Goal: Task Accomplishment & Management: Manage account settings

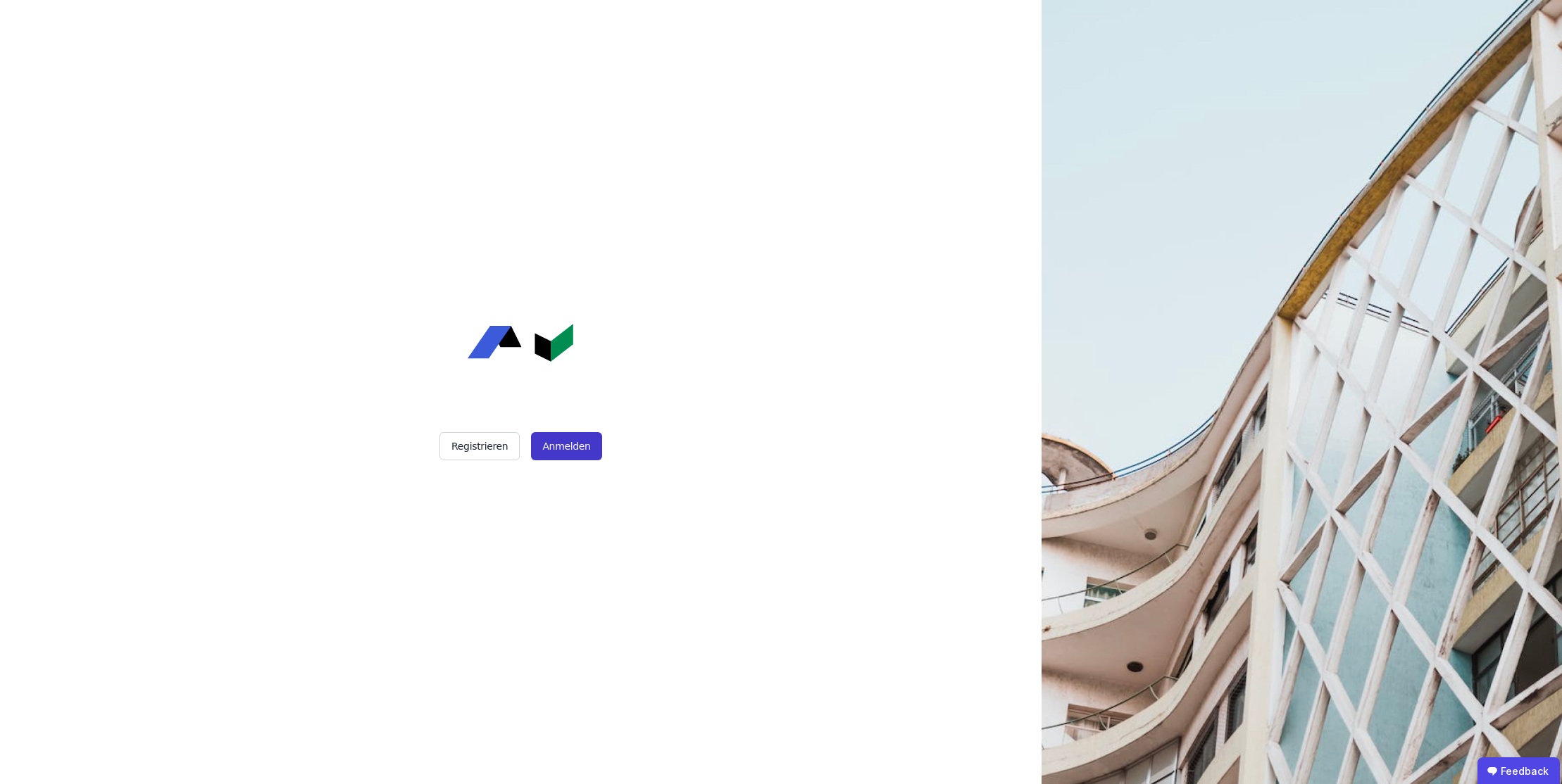
click at [566, 443] on button "Anmelden" at bounding box center [566, 446] width 71 height 28
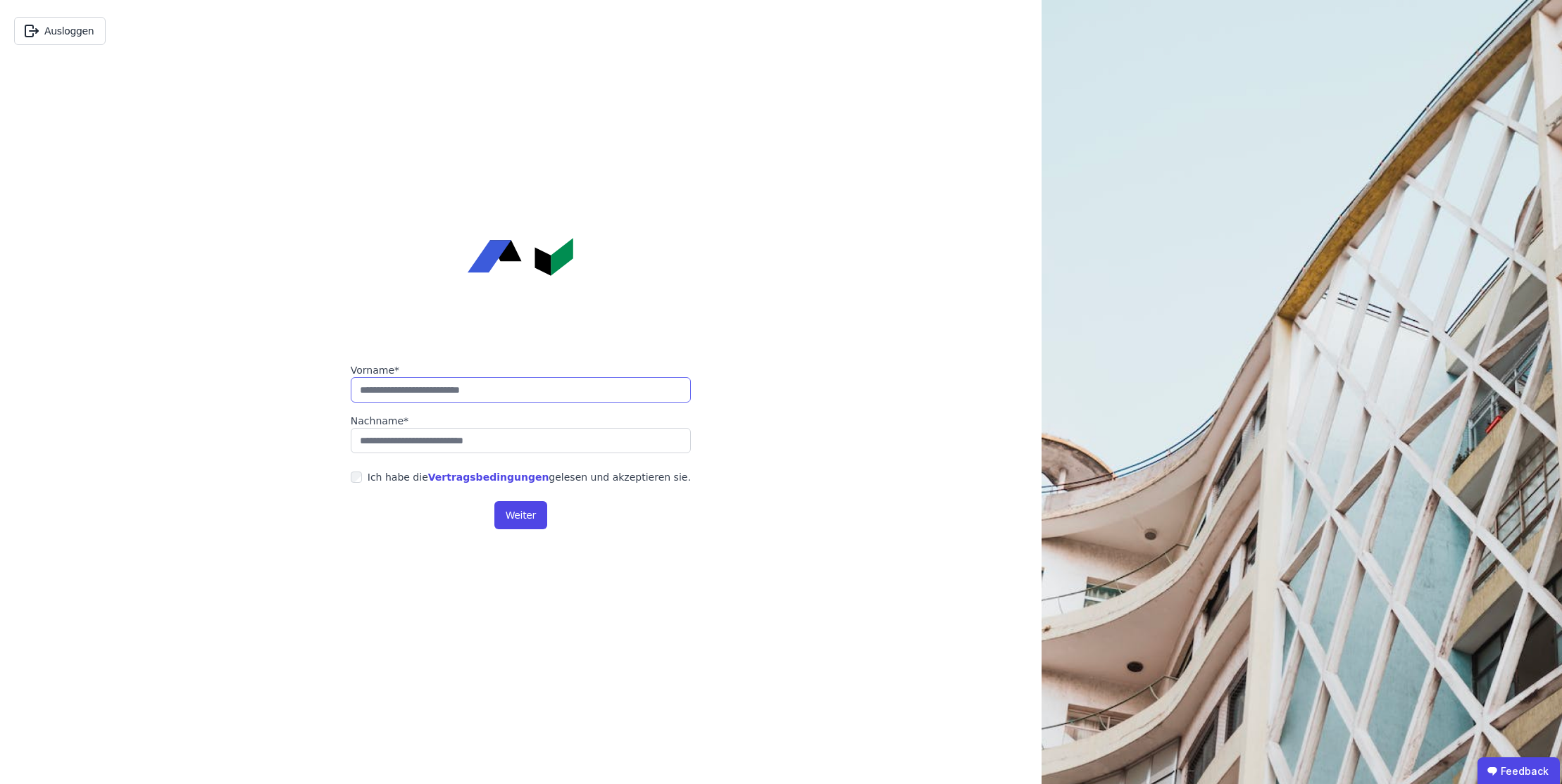
click at [514, 387] on input "string" at bounding box center [520, 390] width 340 height 26
type input "**"
click at [512, 425] on label "Nachname*" at bounding box center [520, 421] width 340 height 14
click at [512, 440] on input "string" at bounding box center [520, 441] width 340 height 26
type input "*******"
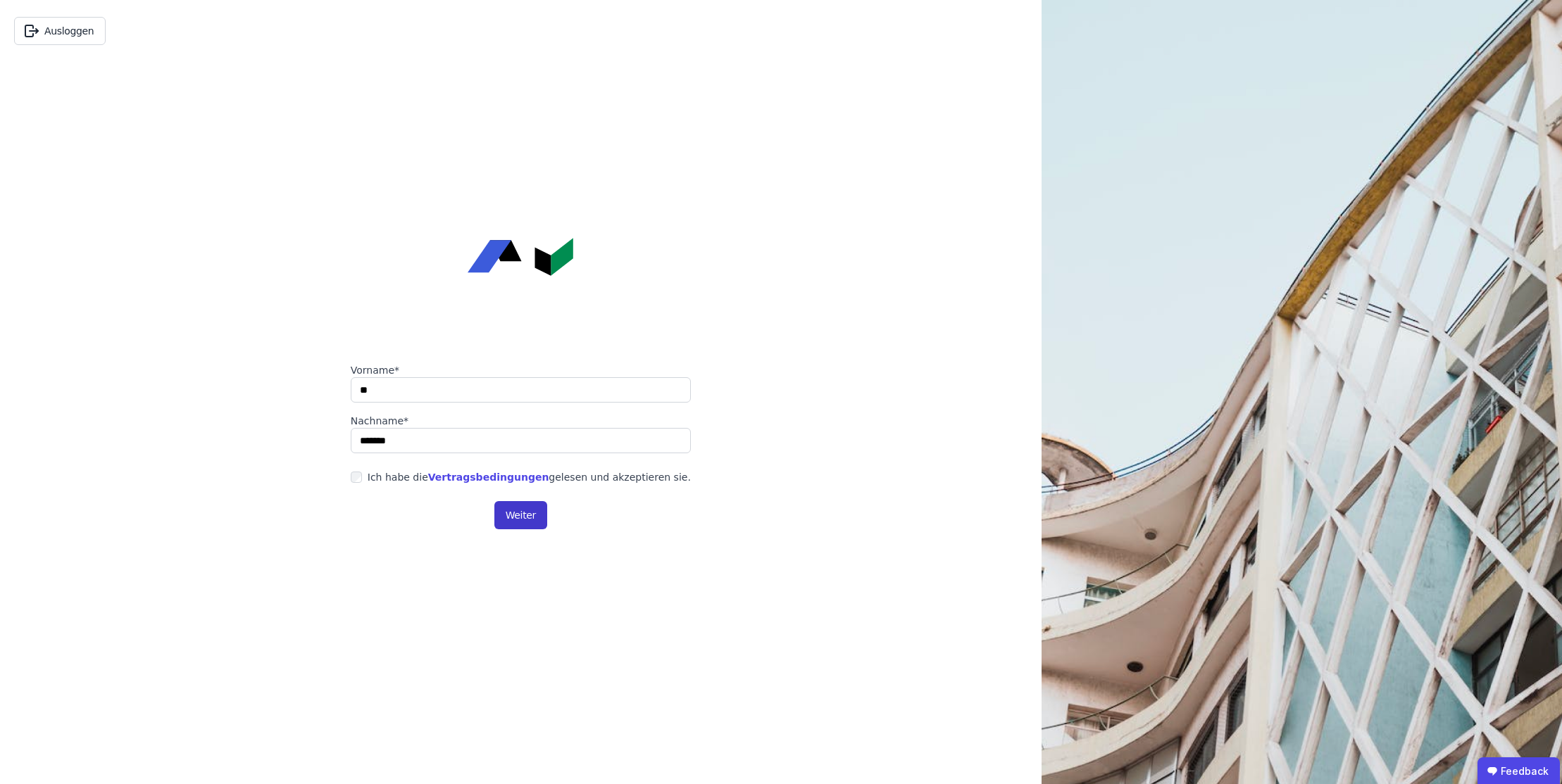
click at [526, 509] on button "Weiter" at bounding box center [520, 515] width 53 height 28
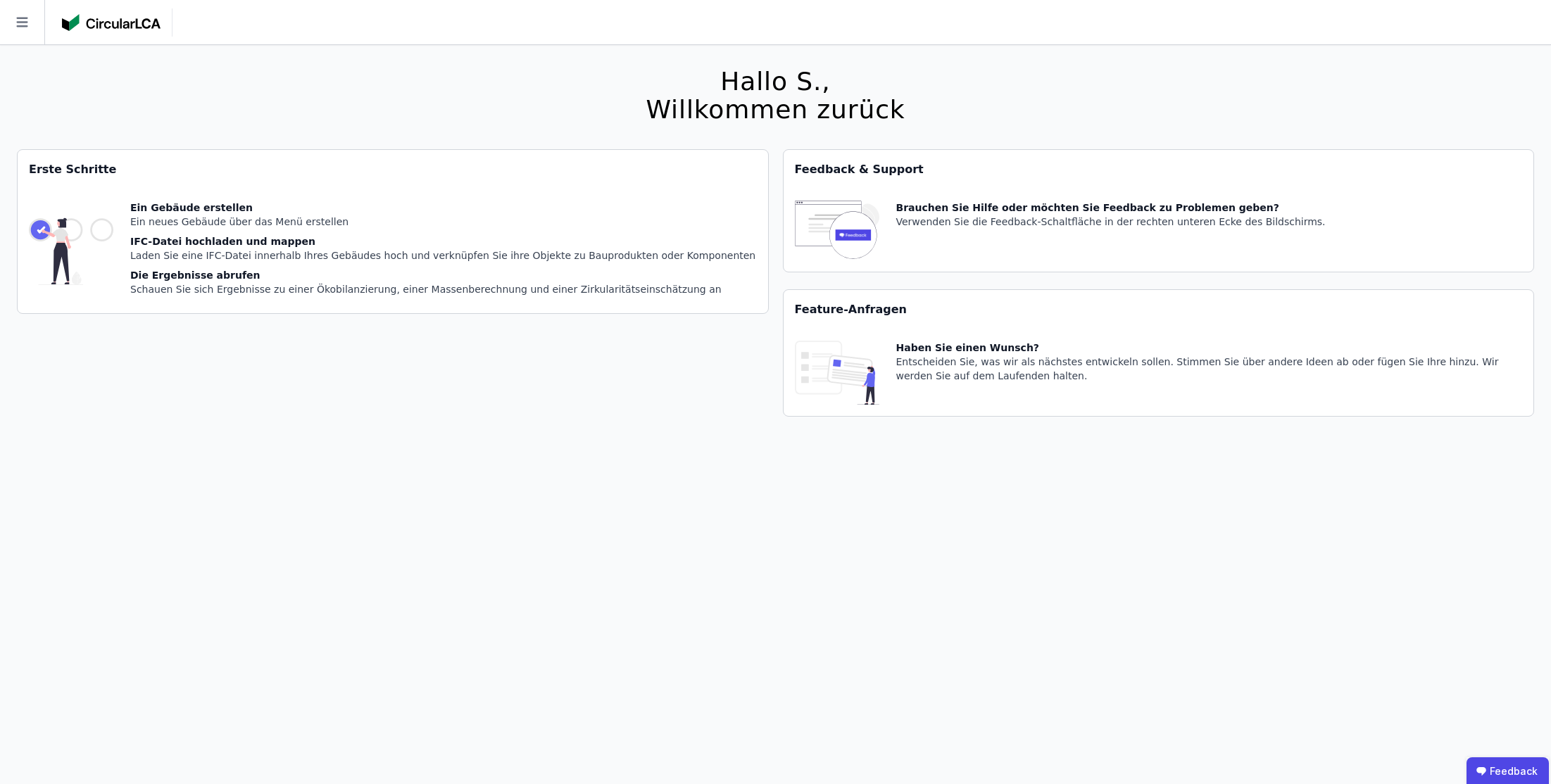
click at [18, 23] on icon at bounding box center [22, 22] width 44 height 44
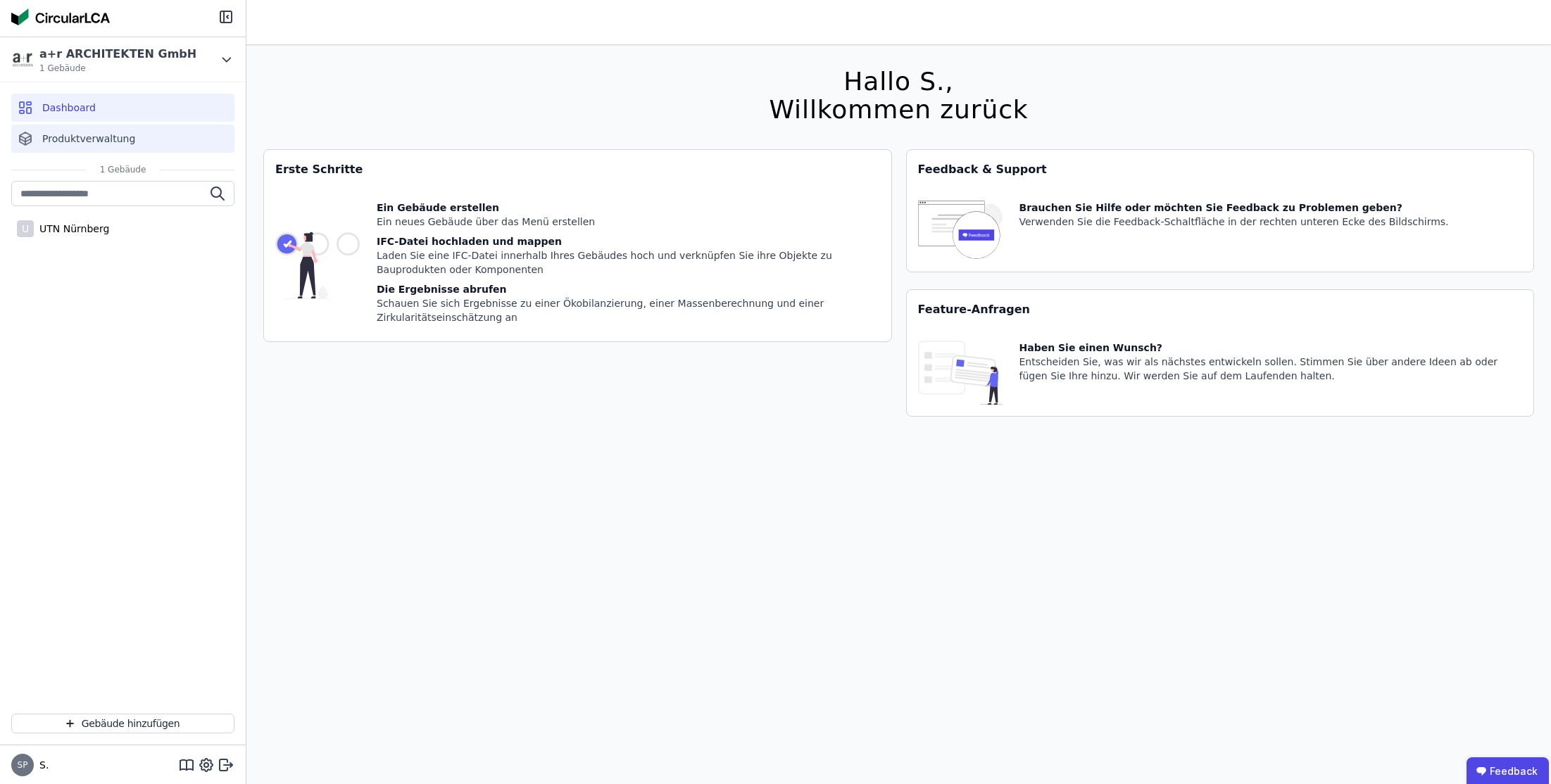
click at [75, 131] on div "Produktverwaltung" at bounding box center [123, 138] width 223 height 28
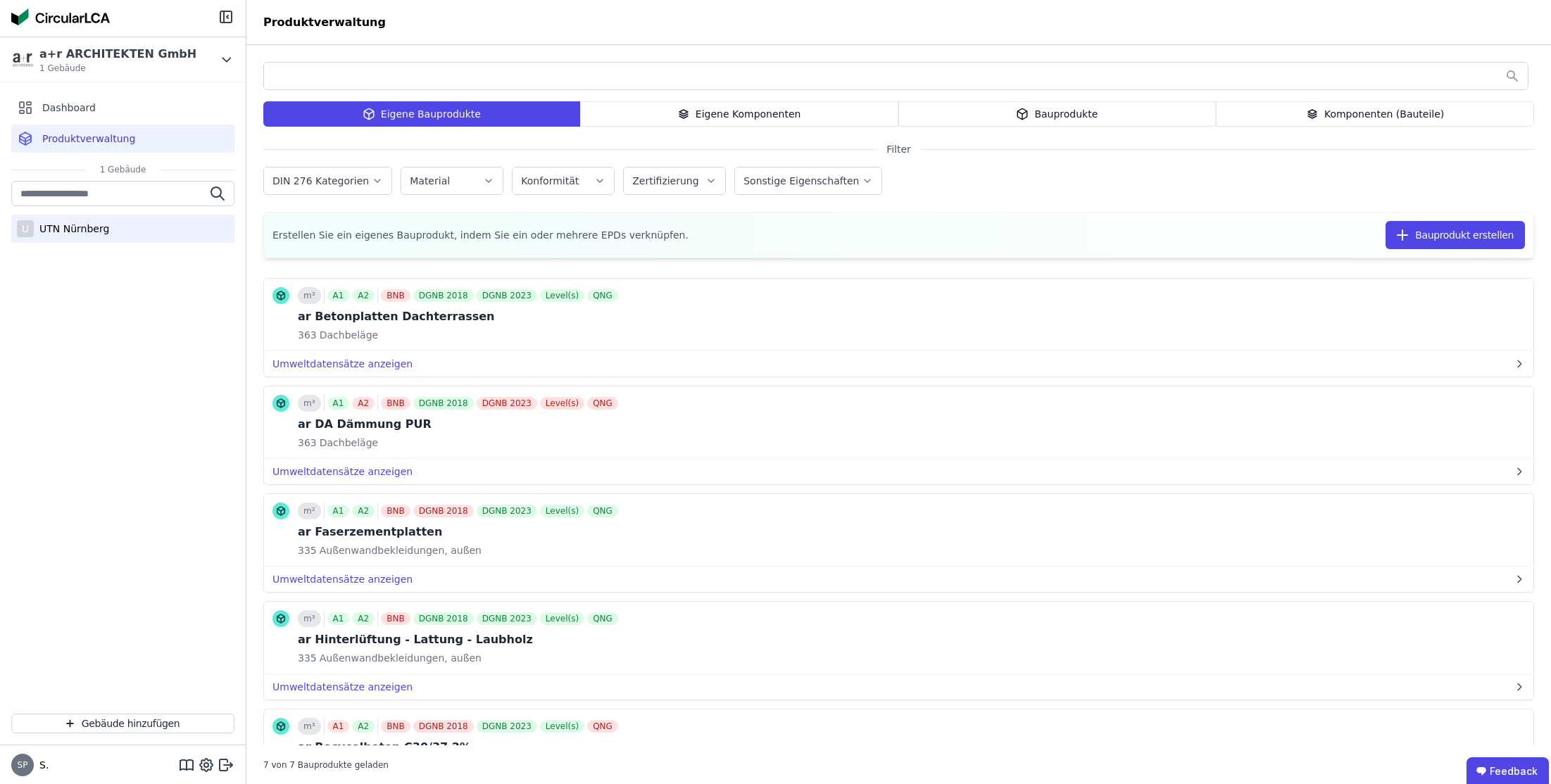
click at [78, 229] on div "UTN Nürnberg" at bounding box center [72, 228] width 75 height 14
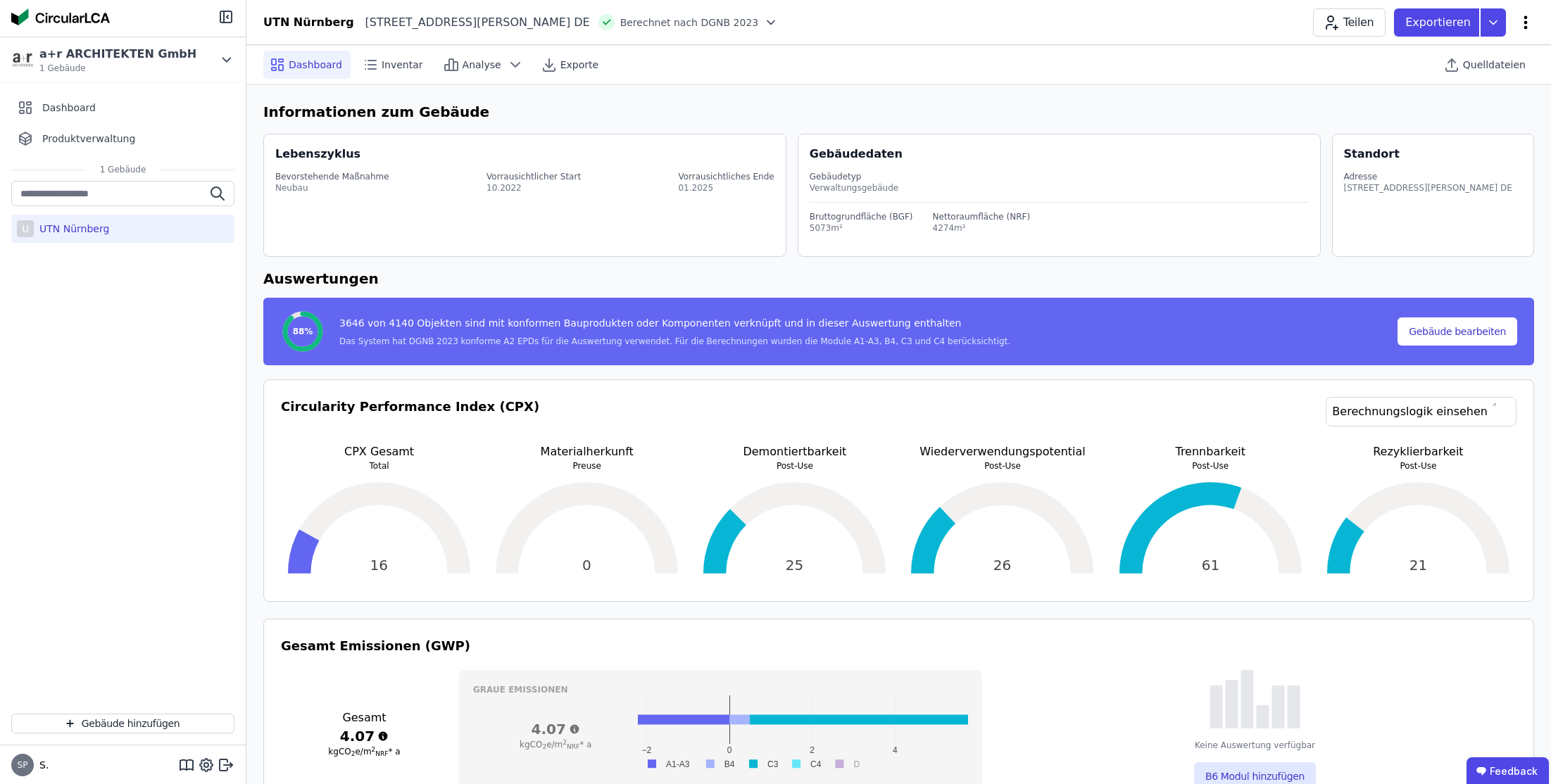
click at [1531, 22] on icon at bounding box center [1526, 23] width 17 height 17
click at [221, 60] on icon at bounding box center [227, 60] width 15 height 17
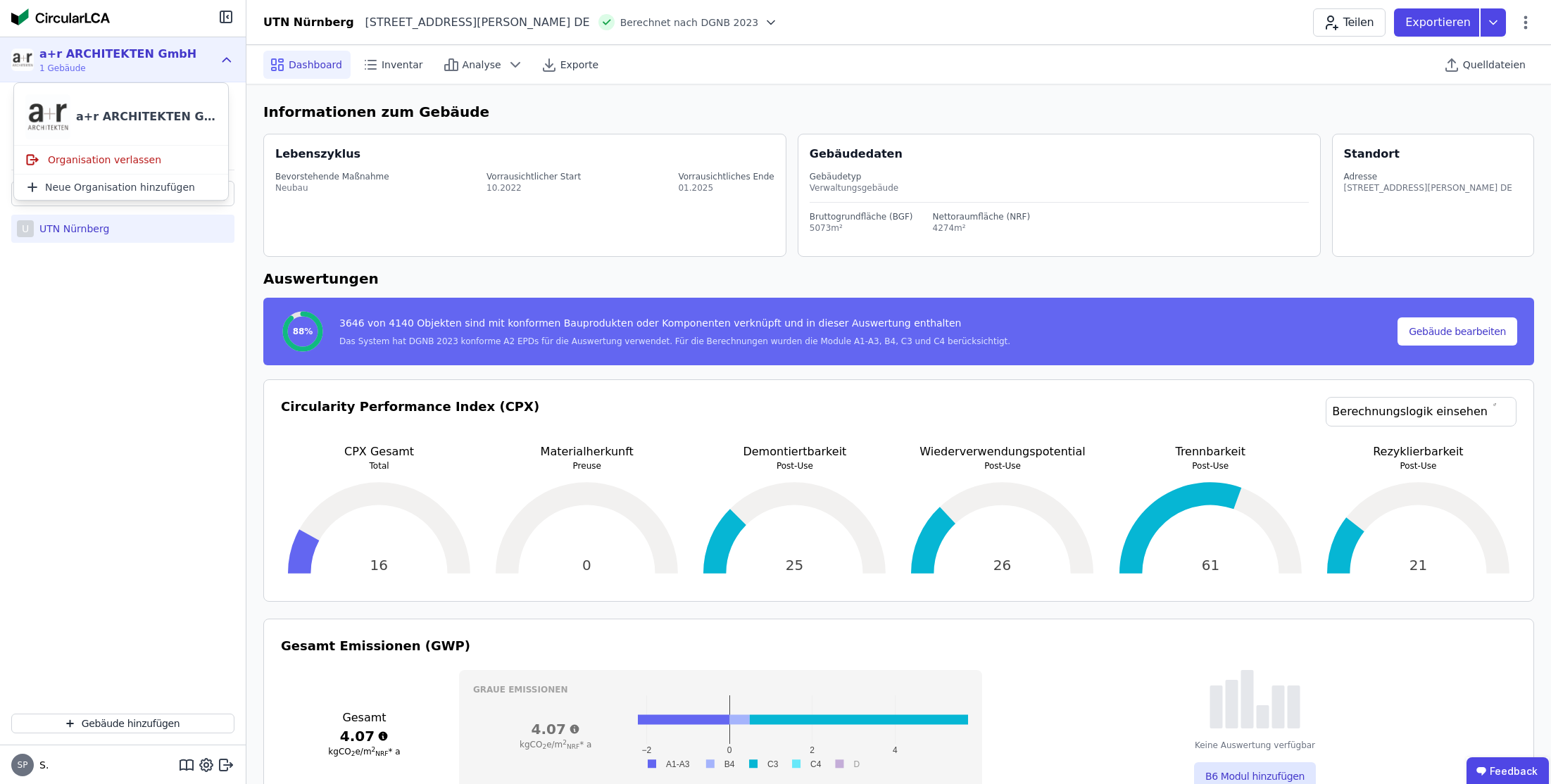
click at [224, 60] on icon at bounding box center [227, 60] width 8 height 3
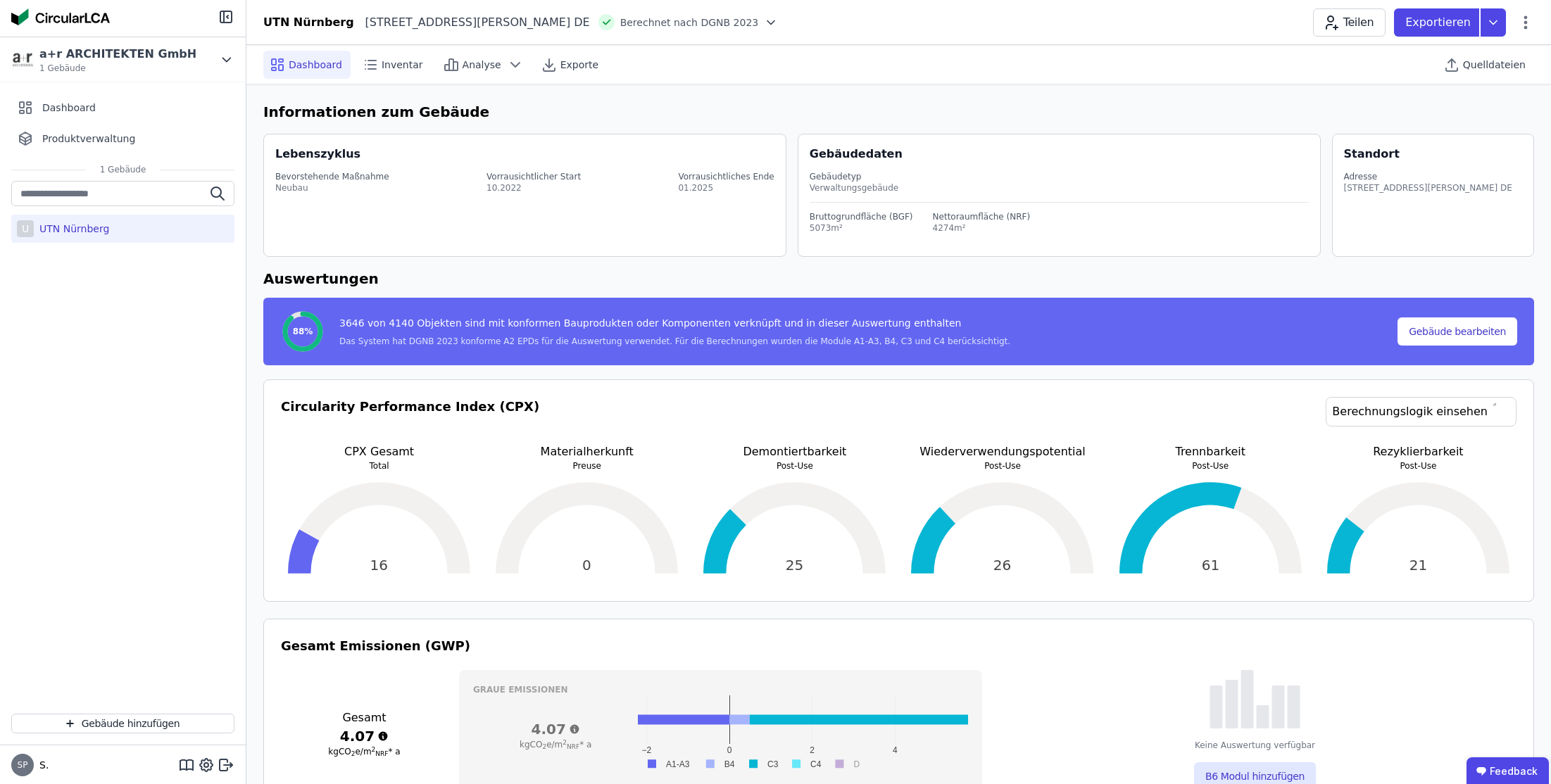
click at [22, 774] on span "SP" at bounding box center [22, 764] width 22 height 22
click at [224, 766] on icon at bounding box center [226, 765] width 17 height 17
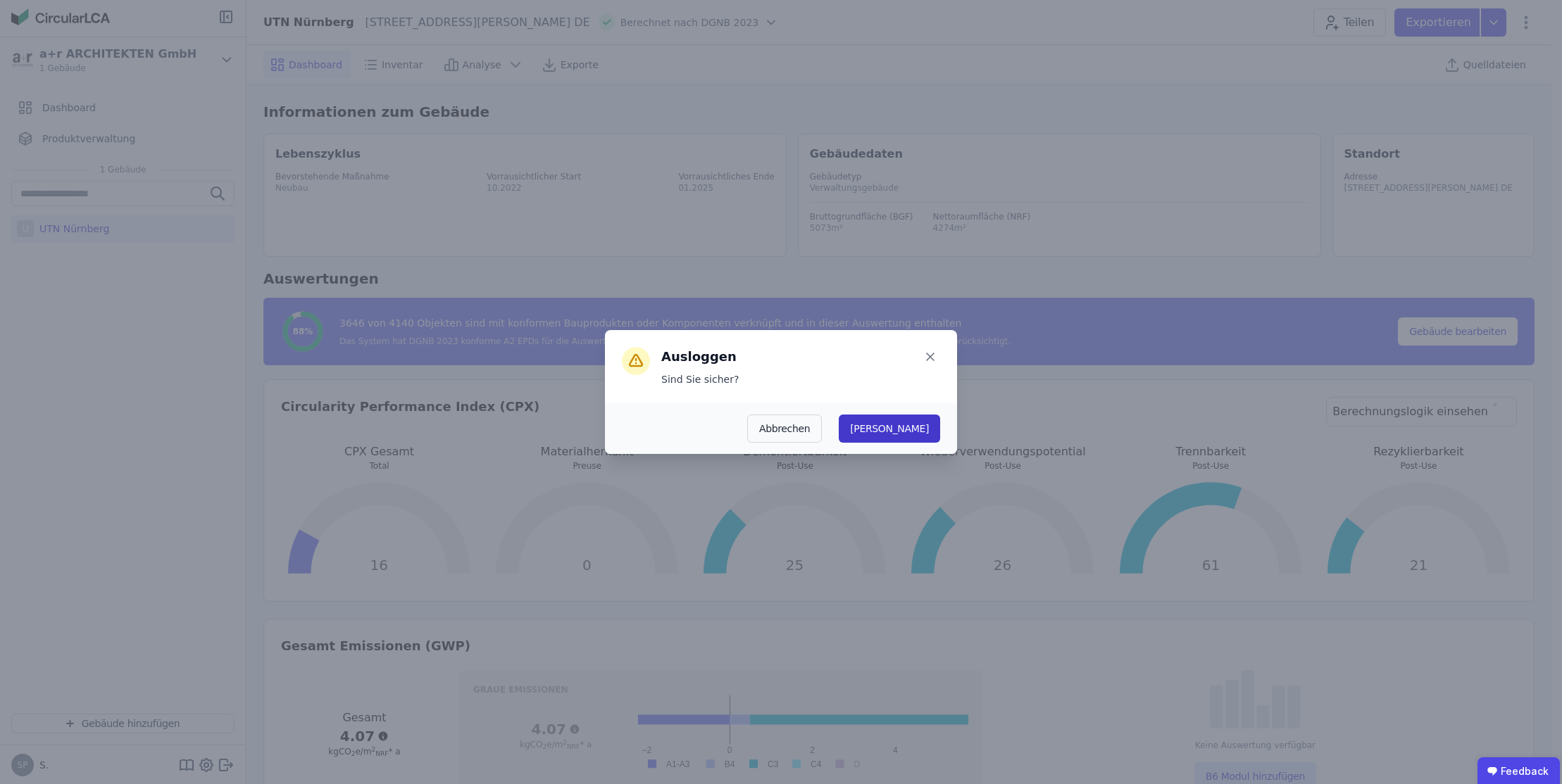
click at [922, 429] on button "[PERSON_NAME]" at bounding box center [889, 428] width 101 height 28
